Goal: Find specific page/section: Find specific page/section

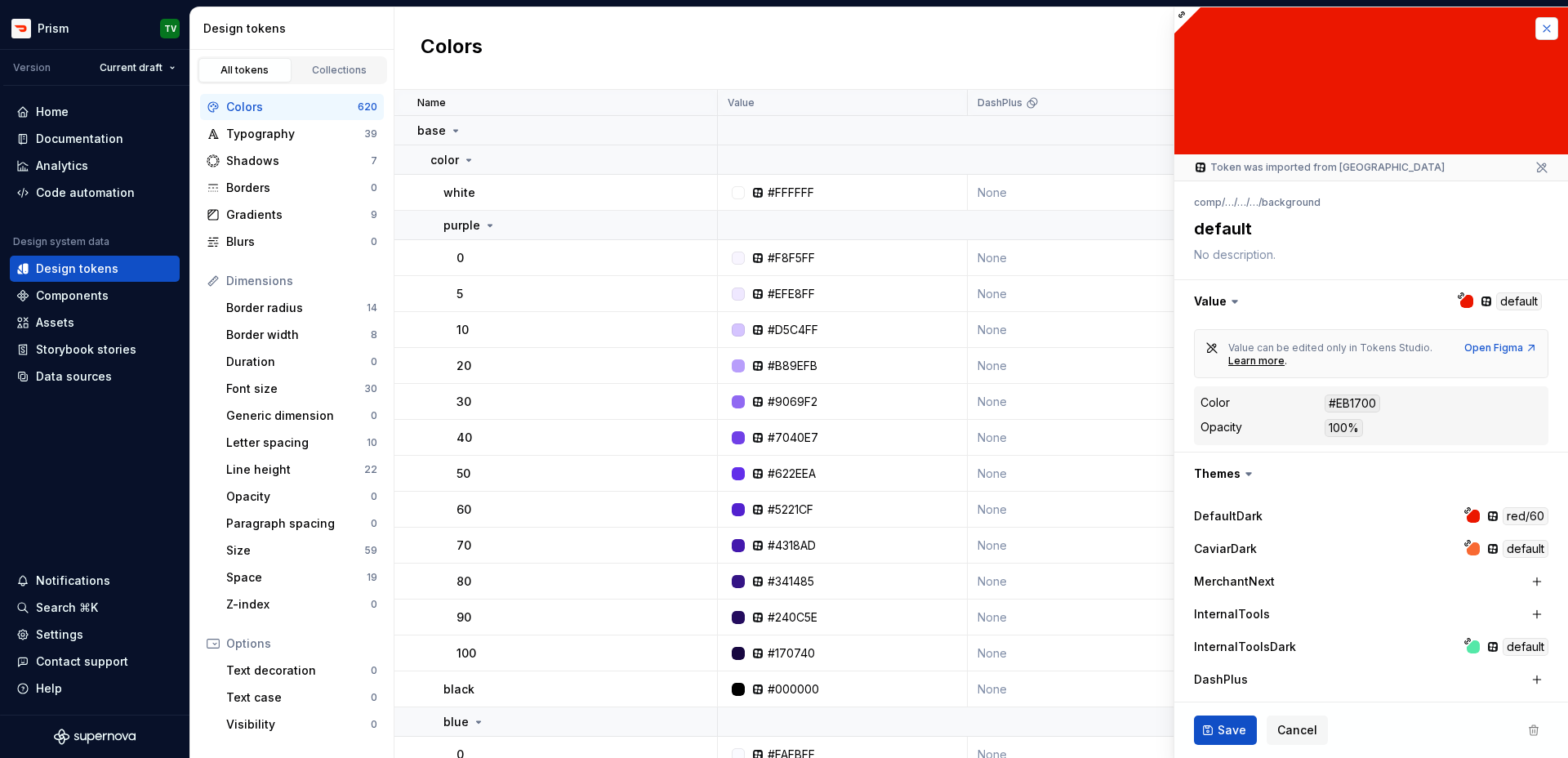
click at [1233, 33] on button "button" at bounding box center [1546, 28] width 23 height 23
type textarea "*"
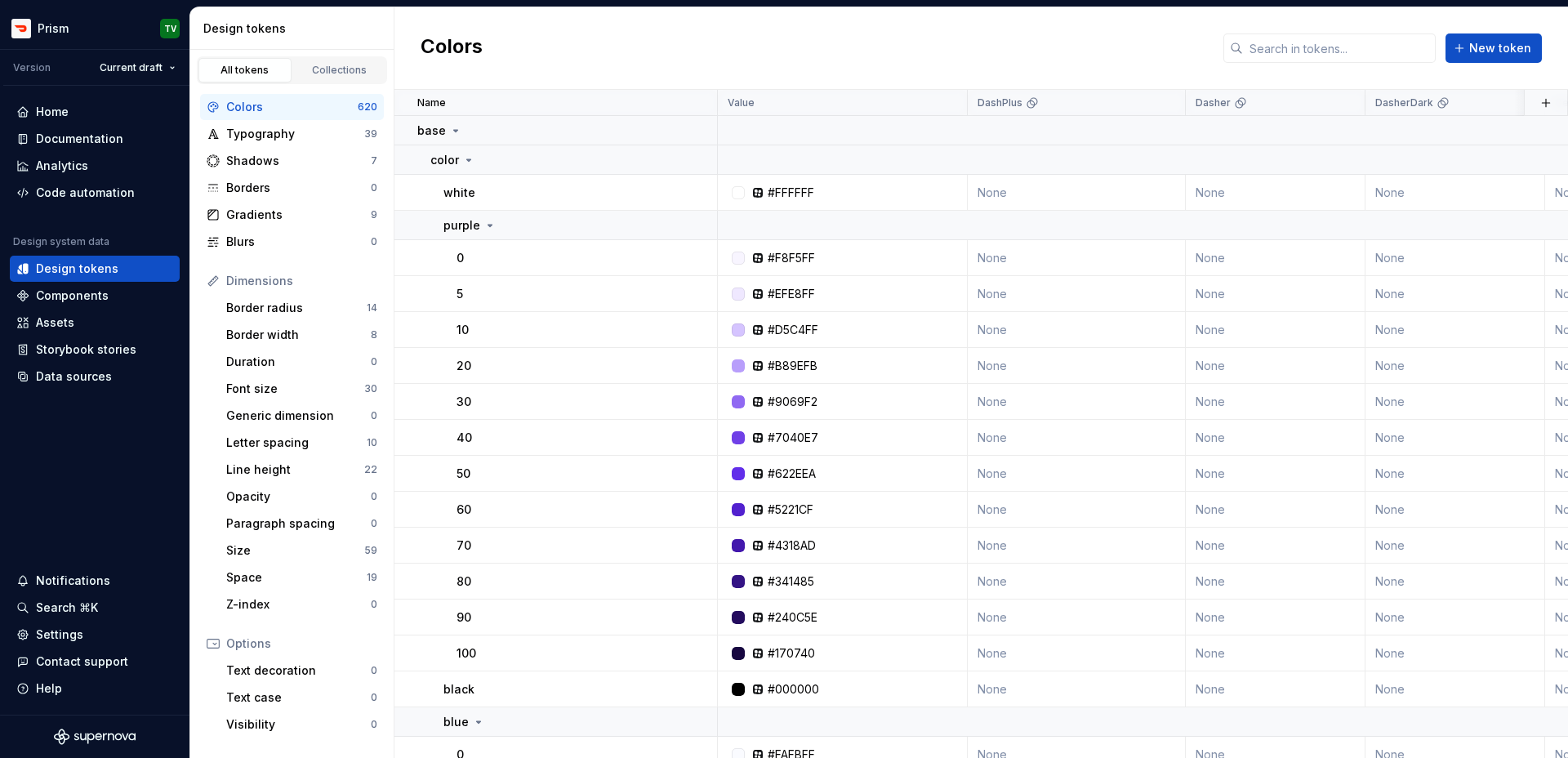
click at [1233, 33] on div "Colors New token" at bounding box center [981, 49] width 1173 height 83
click at [1233, 53] on input "text" at bounding box center [1339, 48] width 193 height 29
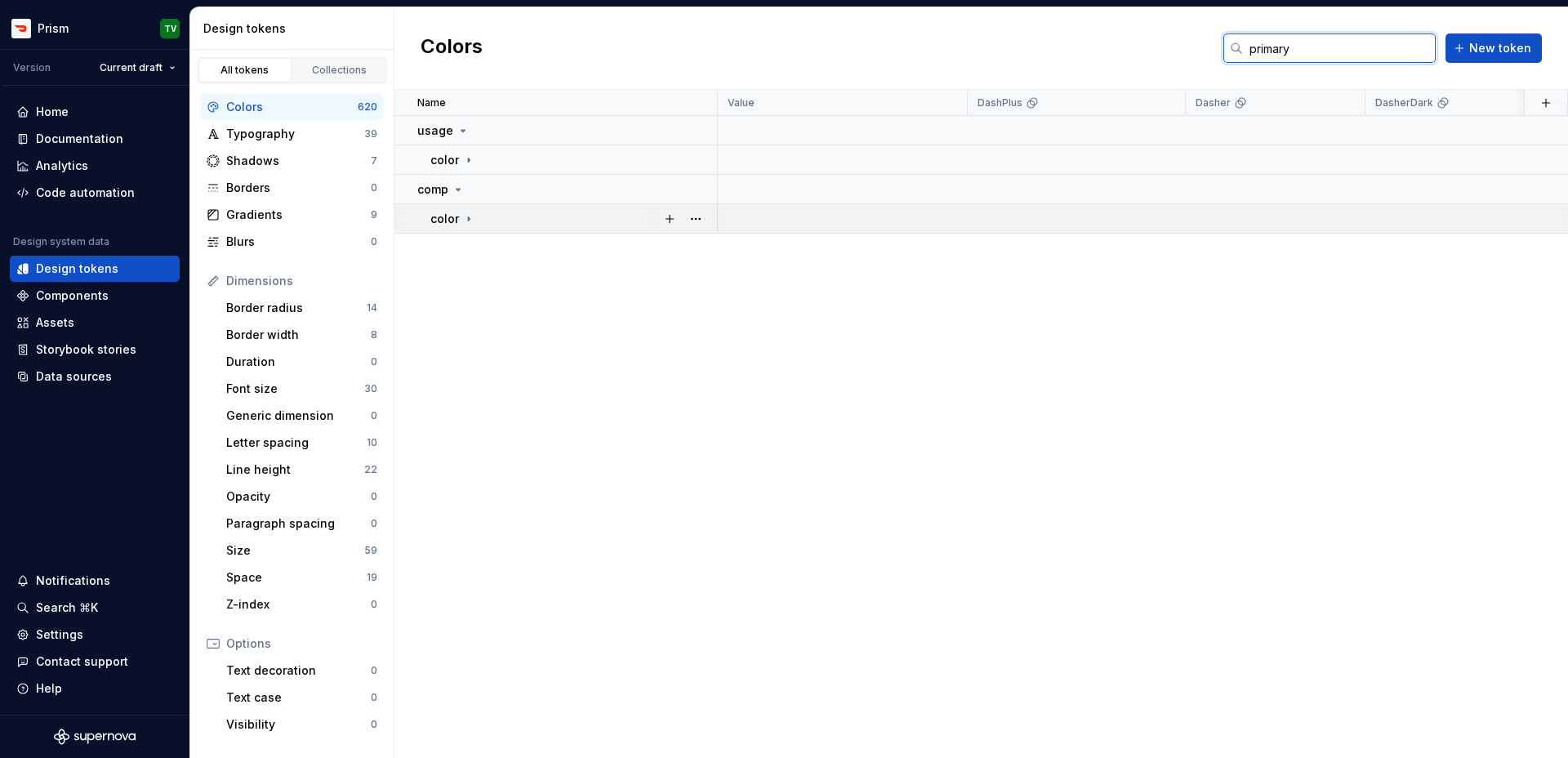
type input "primary"
click at [455, 217] on p "color" at bounding box center [444, 219] width 28 height 17
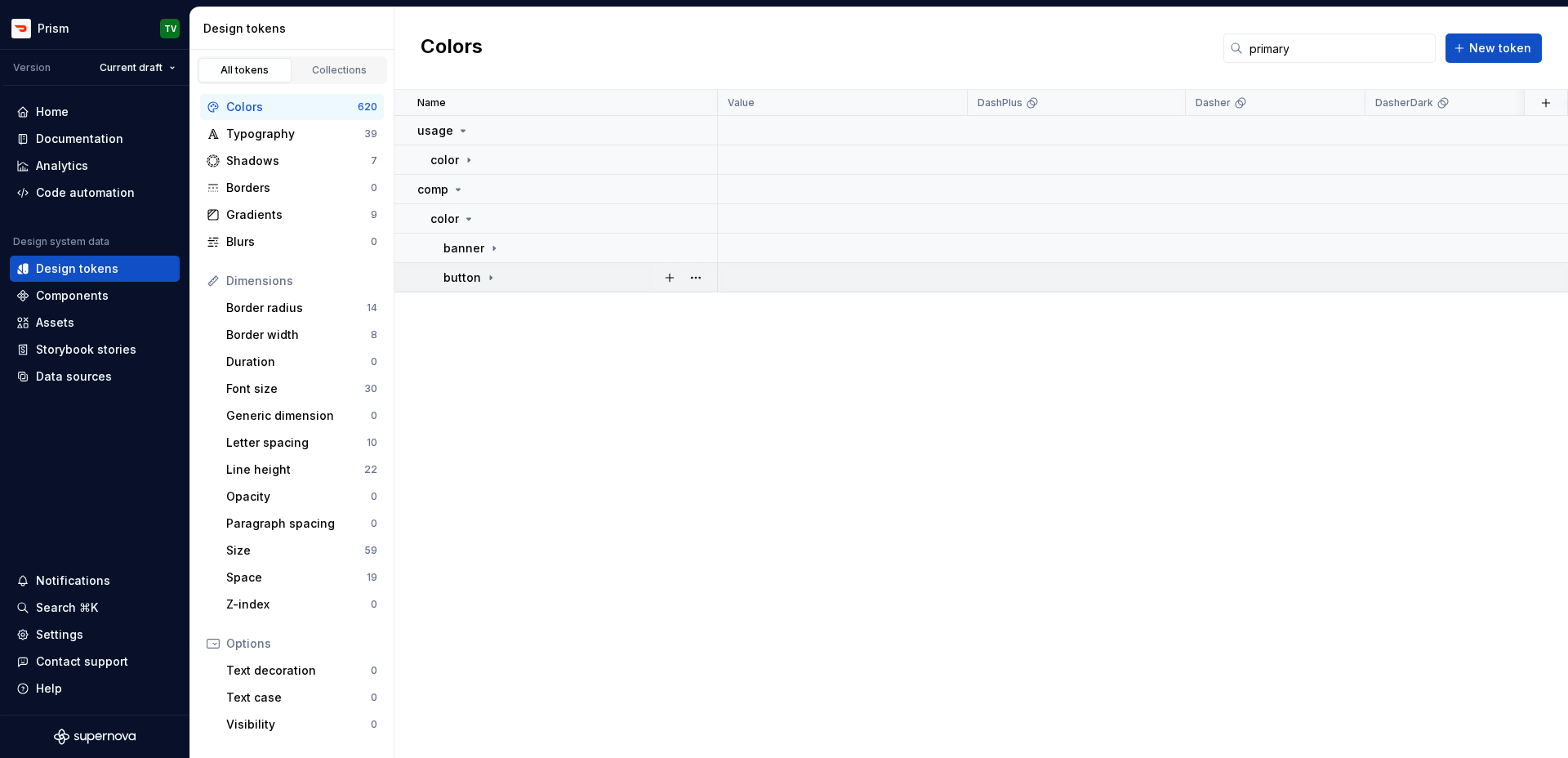
click at [471, 279] on p "button" at bounding box center [462, 278] width 38 height 17
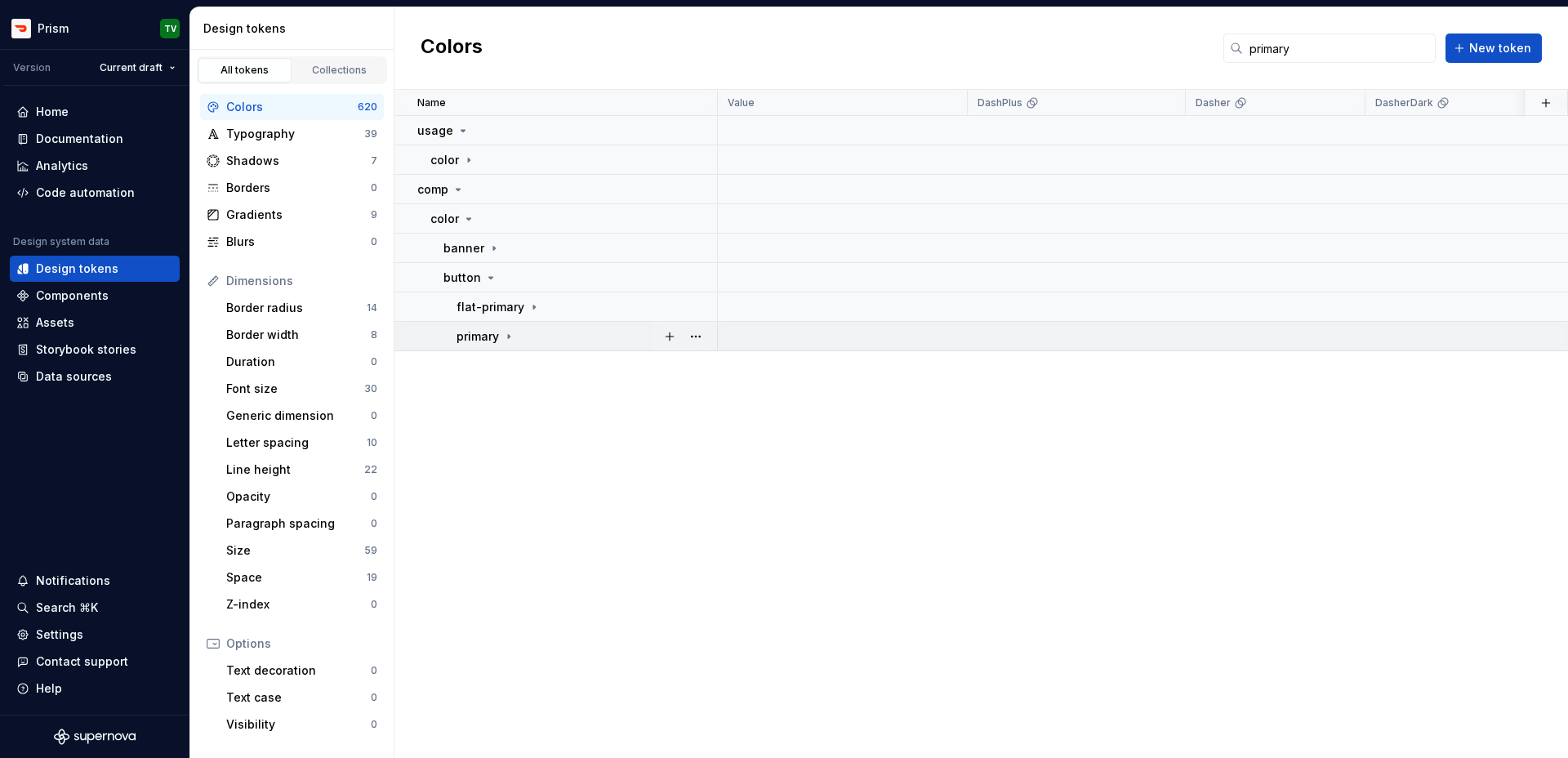
click at [498, 333] on p "primary" at bounding box center [477, 337] width 42 height 17
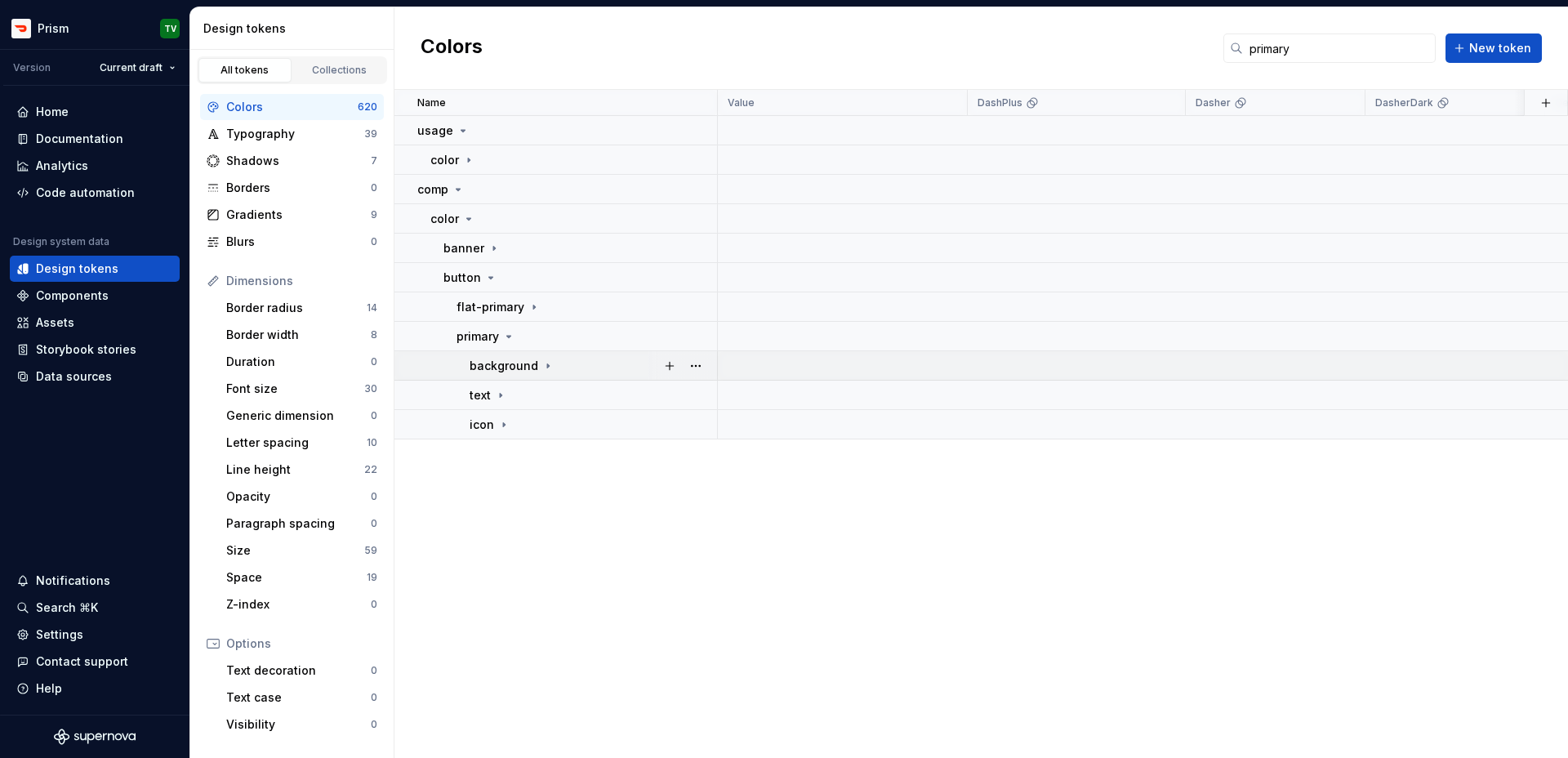
click at [510, 375] on td "background" at bounding box center [556, 366] width 323 height 29
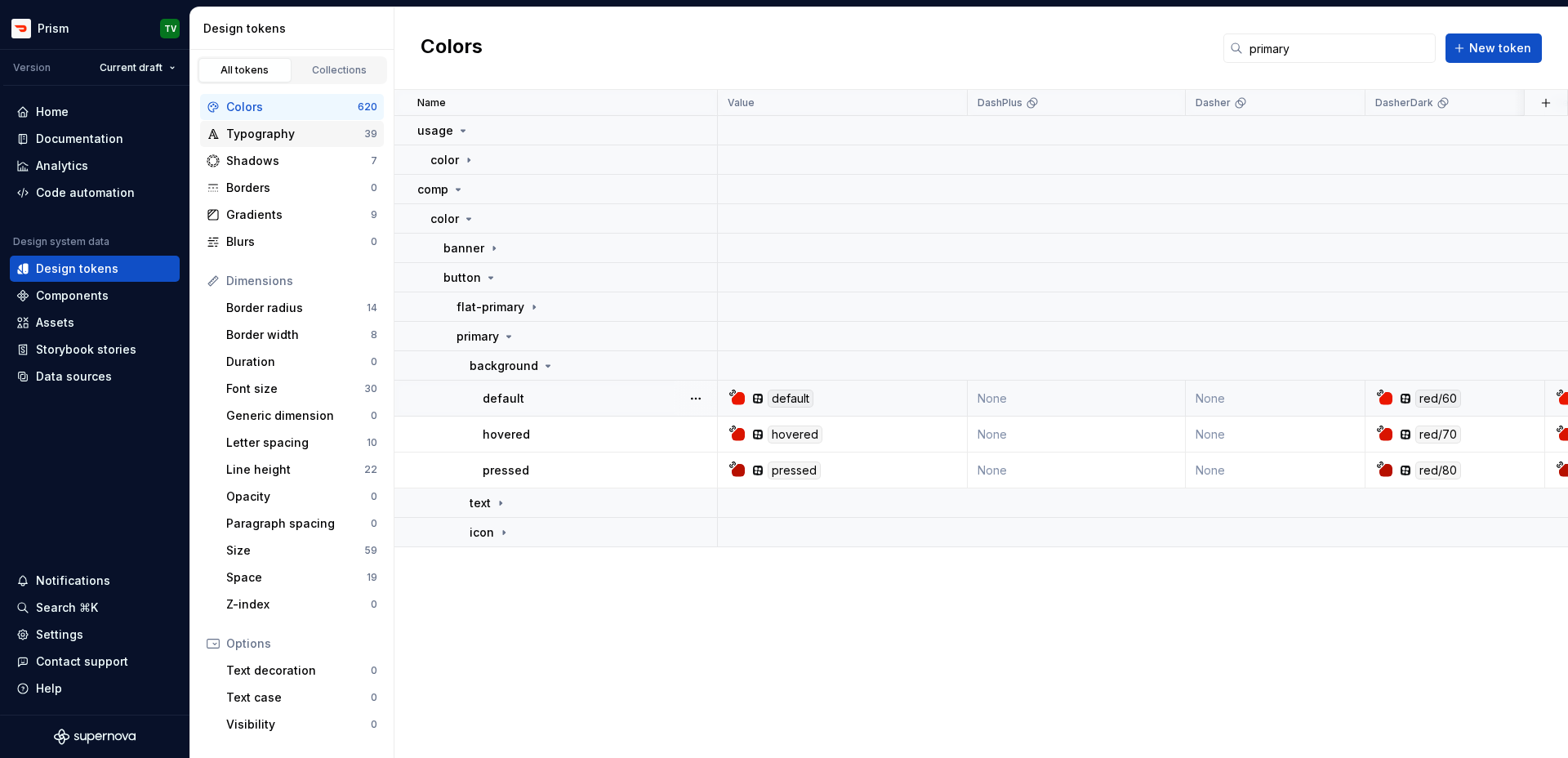
click at [317, 139] on div "Typography" at bounding box center [295, 134] width 138 height 17
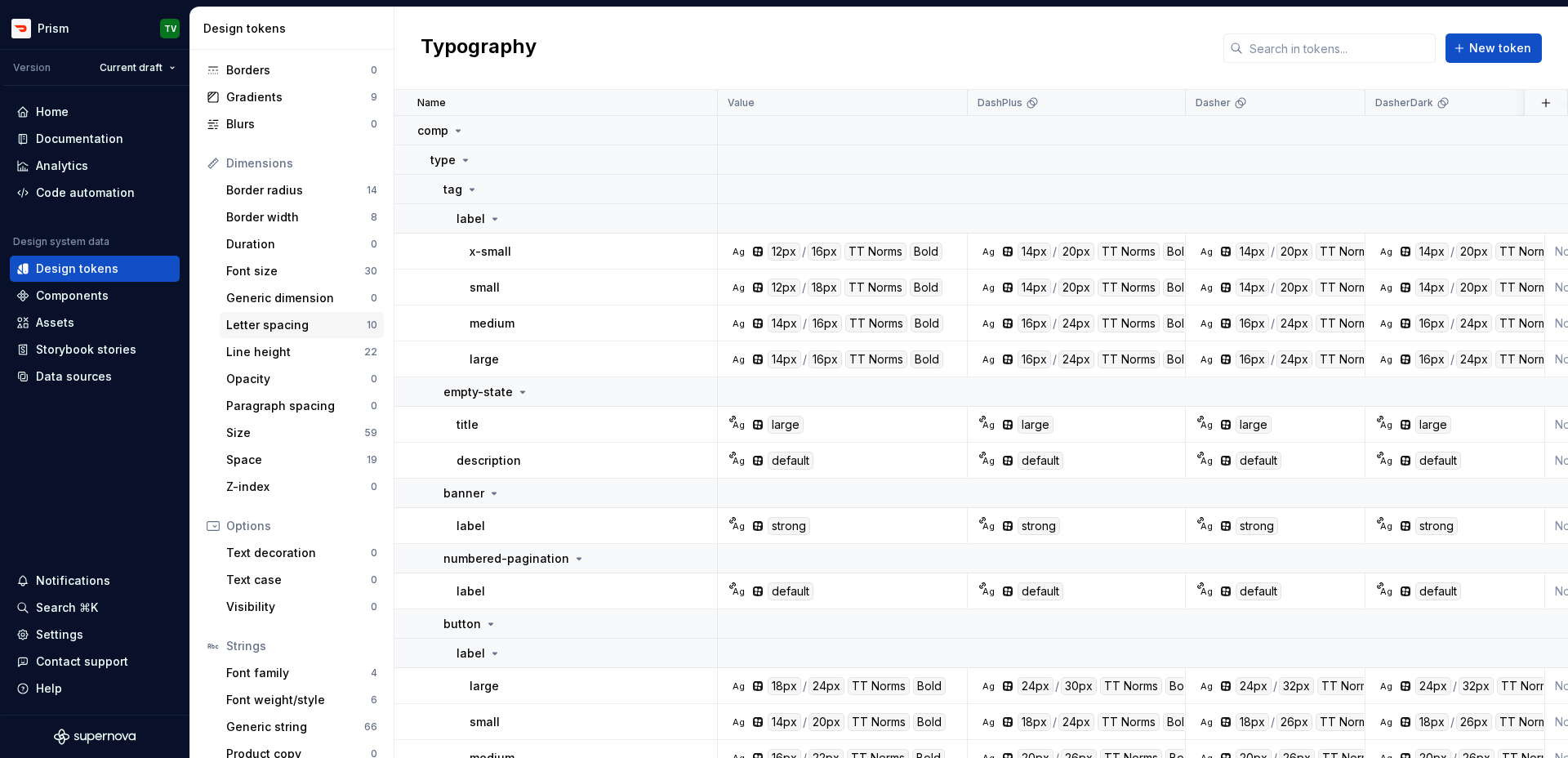
scroll to position [137, 0]
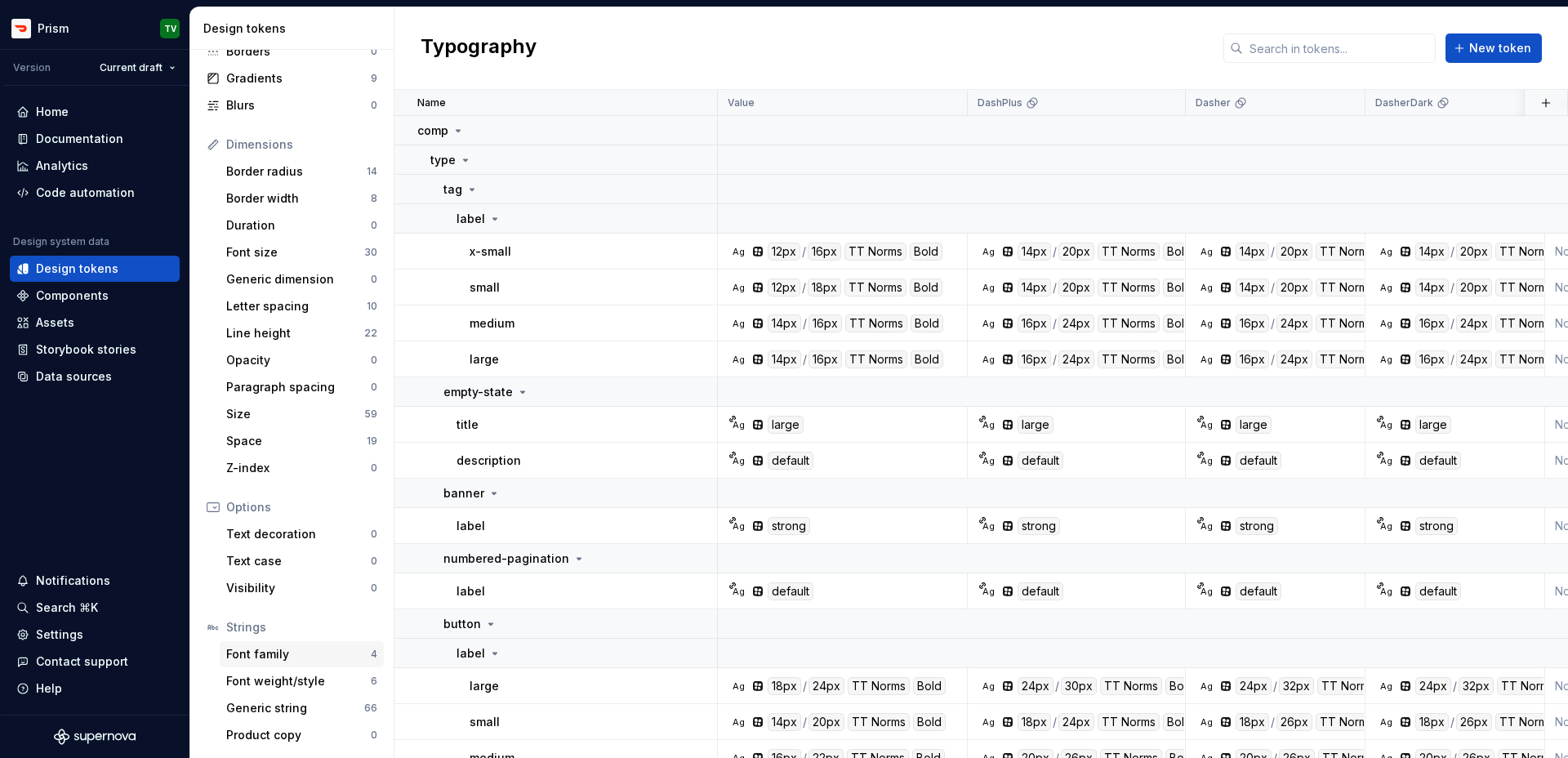
click at [323, 666] on div "Font family 4" at bounding box center [301, 653] width 164 height 26
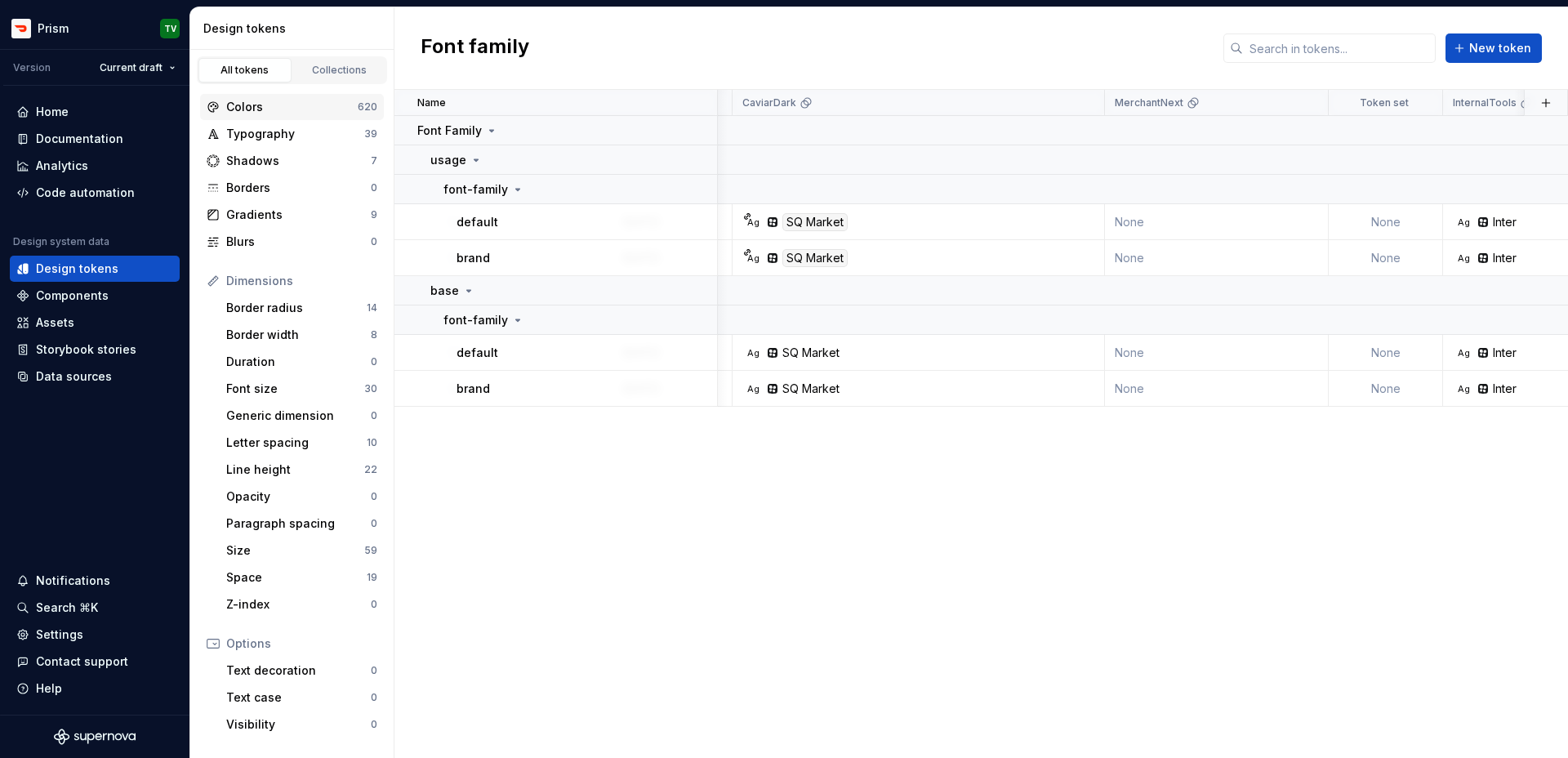
click at [281, 107] on div "Colors" at bounding box center [291, 107] width 131 height 17
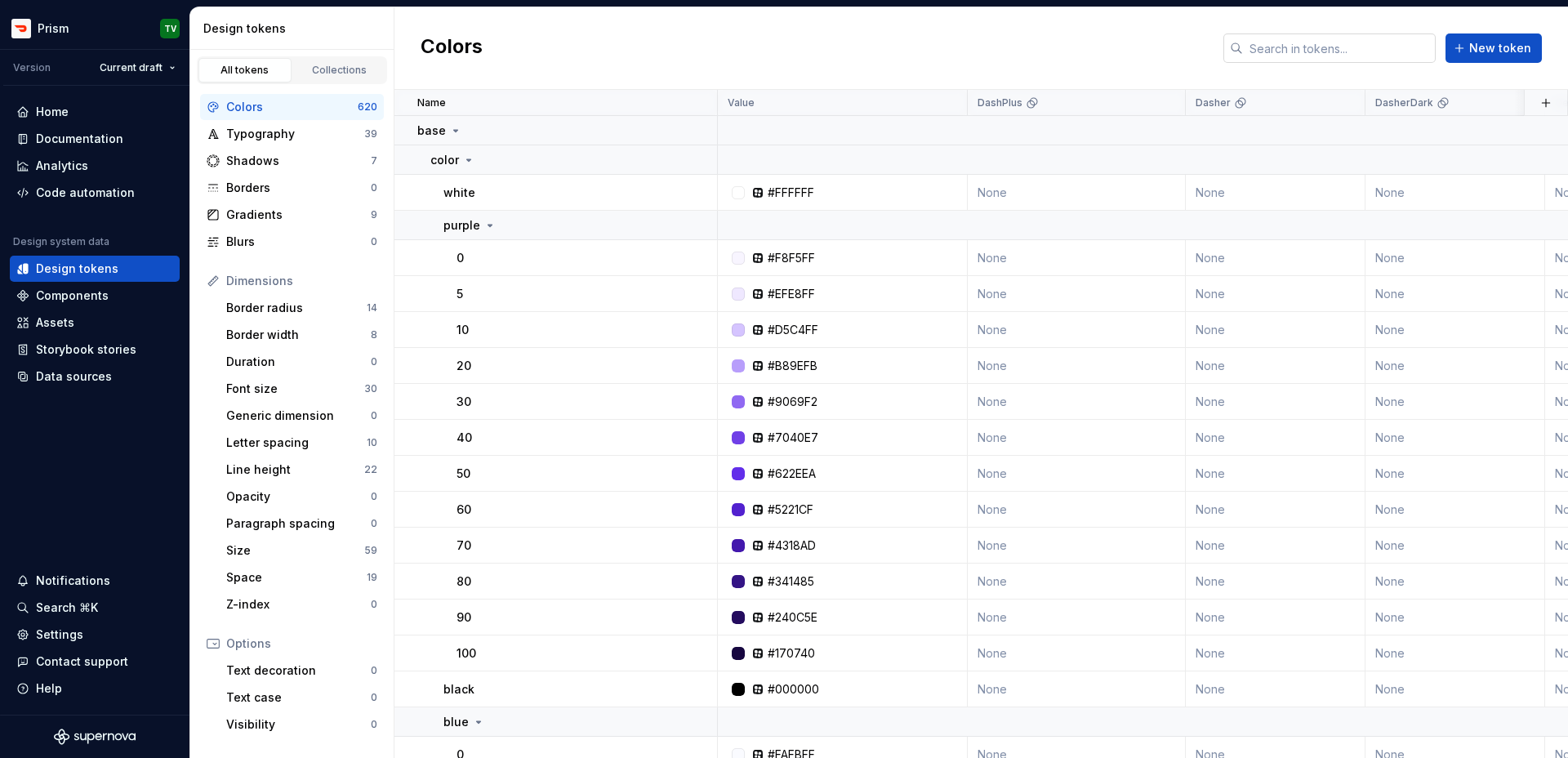
click at [1233, 38] on input "text" at bounding box center [1339, 48] width 193 height 29
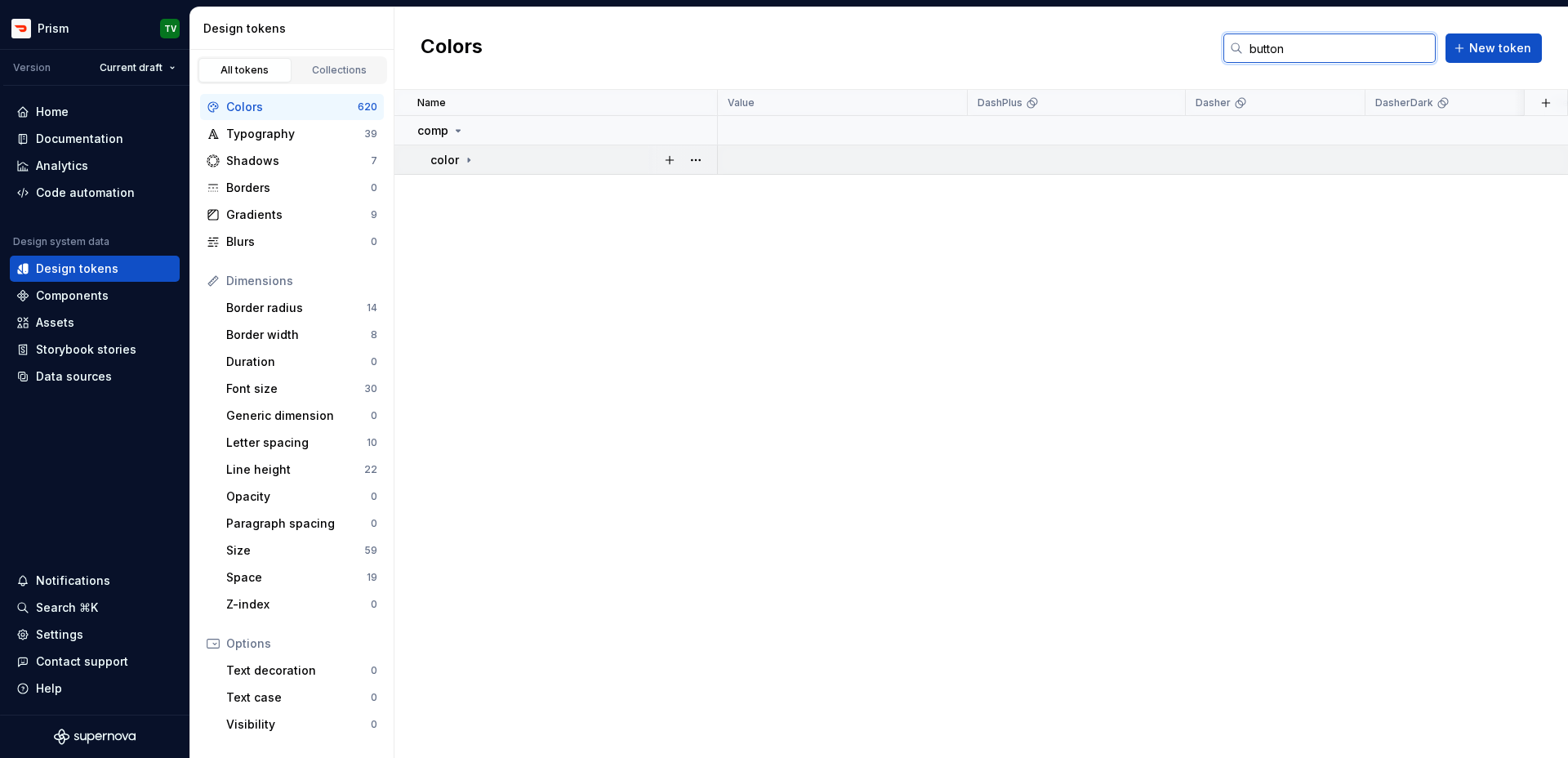
type input "button"
click at [458, 154] on div "color" at bounding box center [453, 160] width 45 height 17
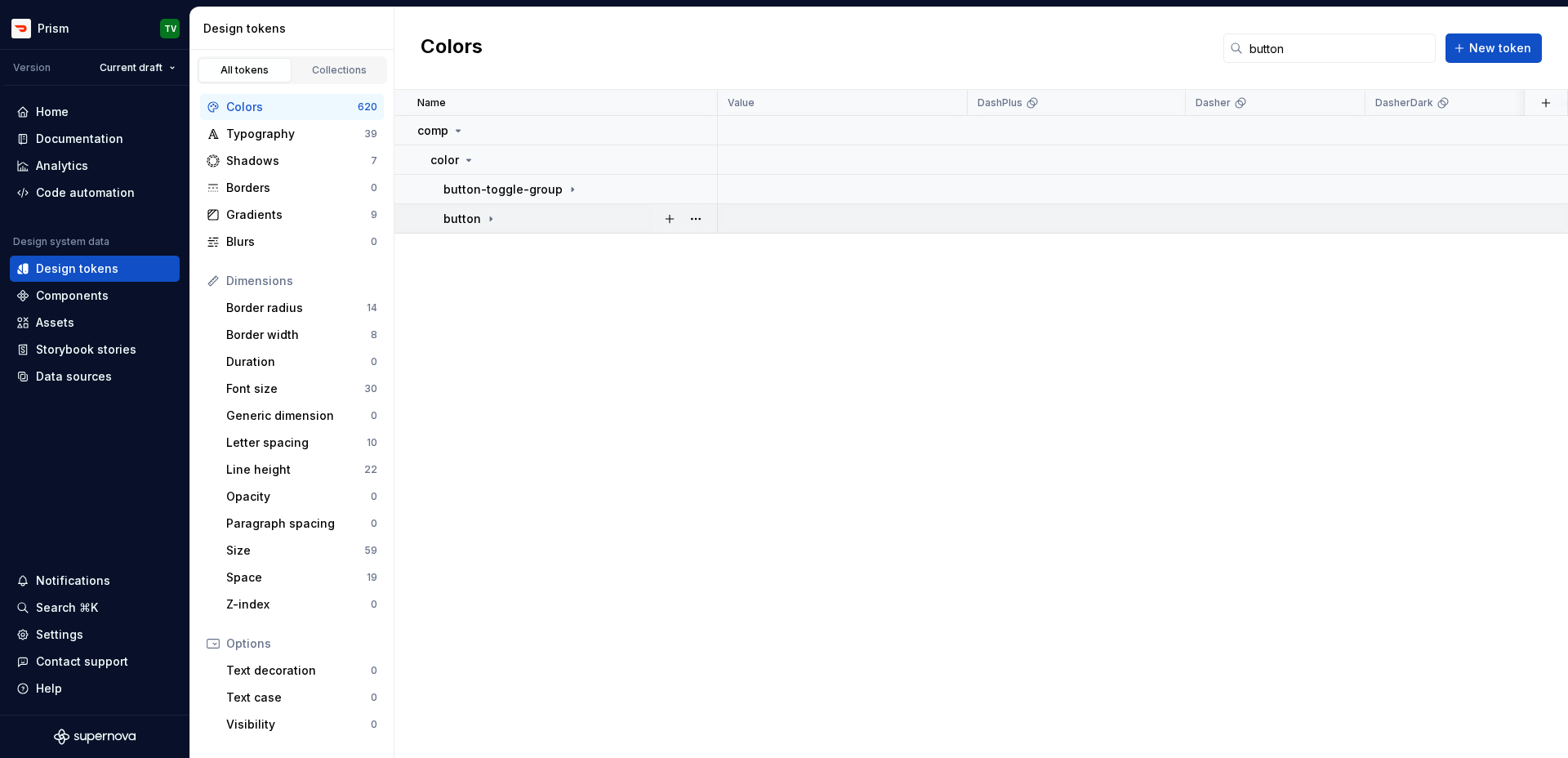
click at [461, 217] on p "button" at bounding box center [462, 219] width 38 height 17
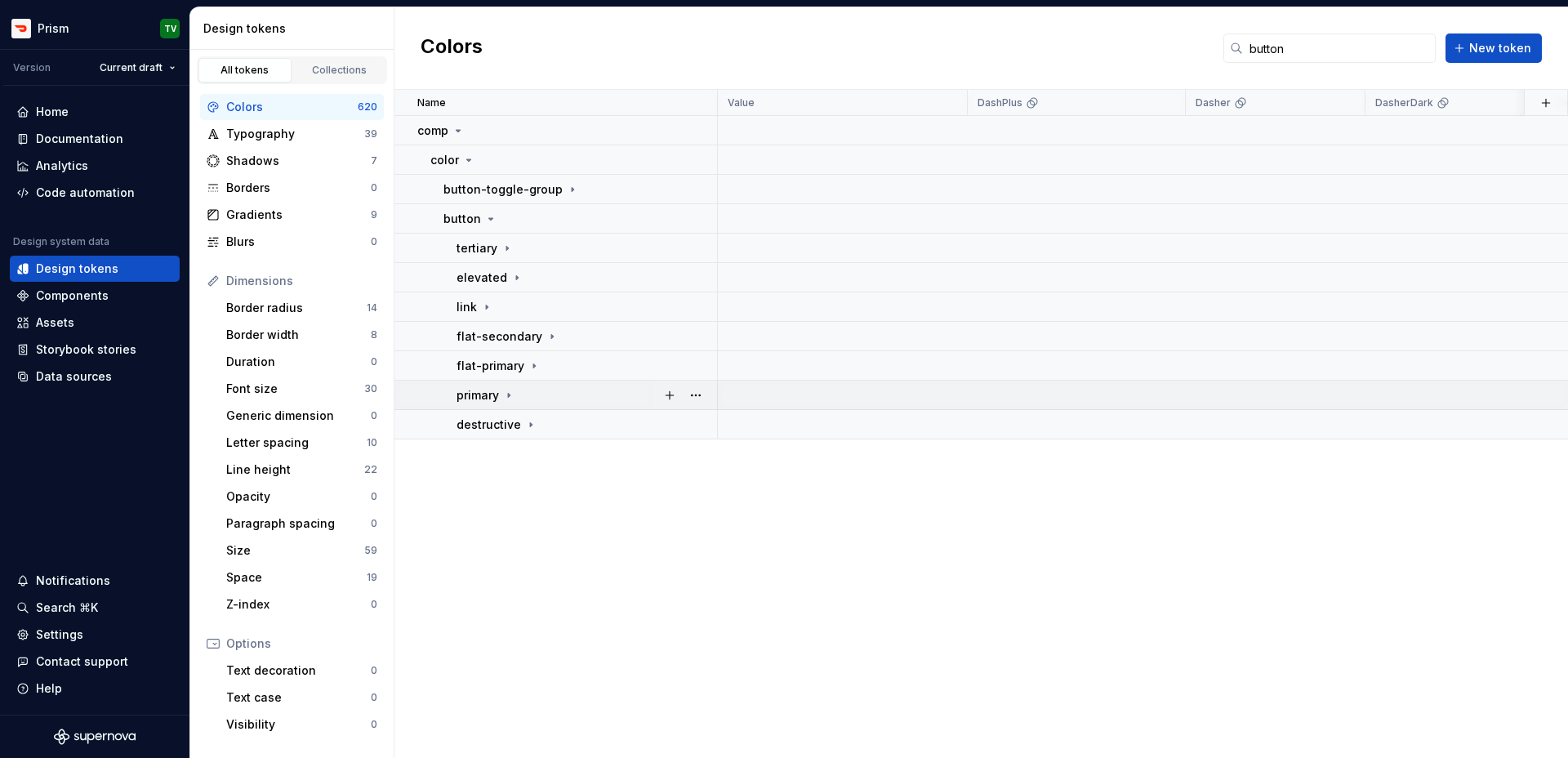
click at [498, 392] on p "primary" at bounding box center [477, 396] width 42 height 17
click at [519, 429] on p "background" at bounding box center [504, 425] width 69 height 17
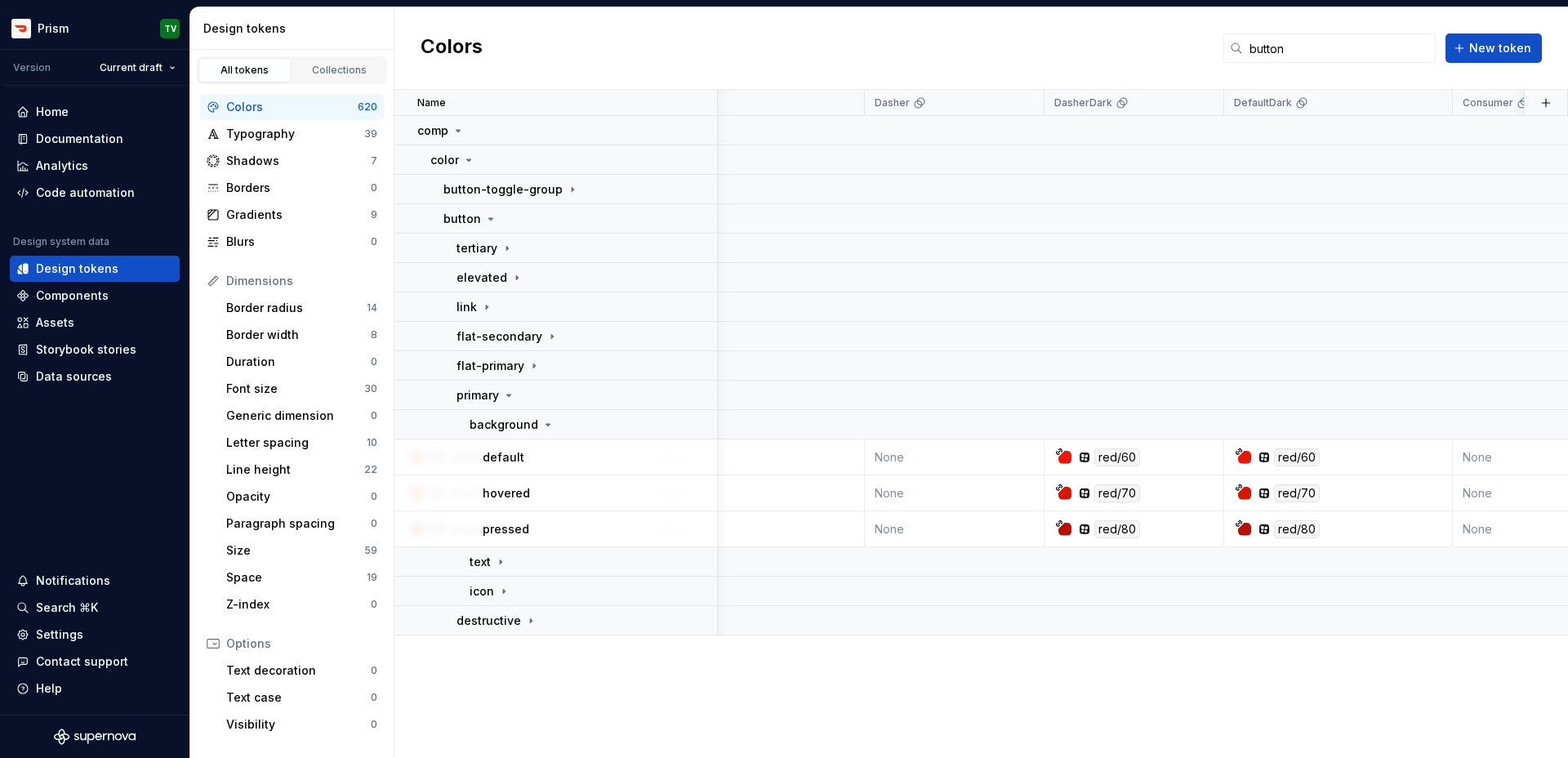
scroll to position [0, 238]
